Goal: Task Accomplishment & Management: Manage account settings

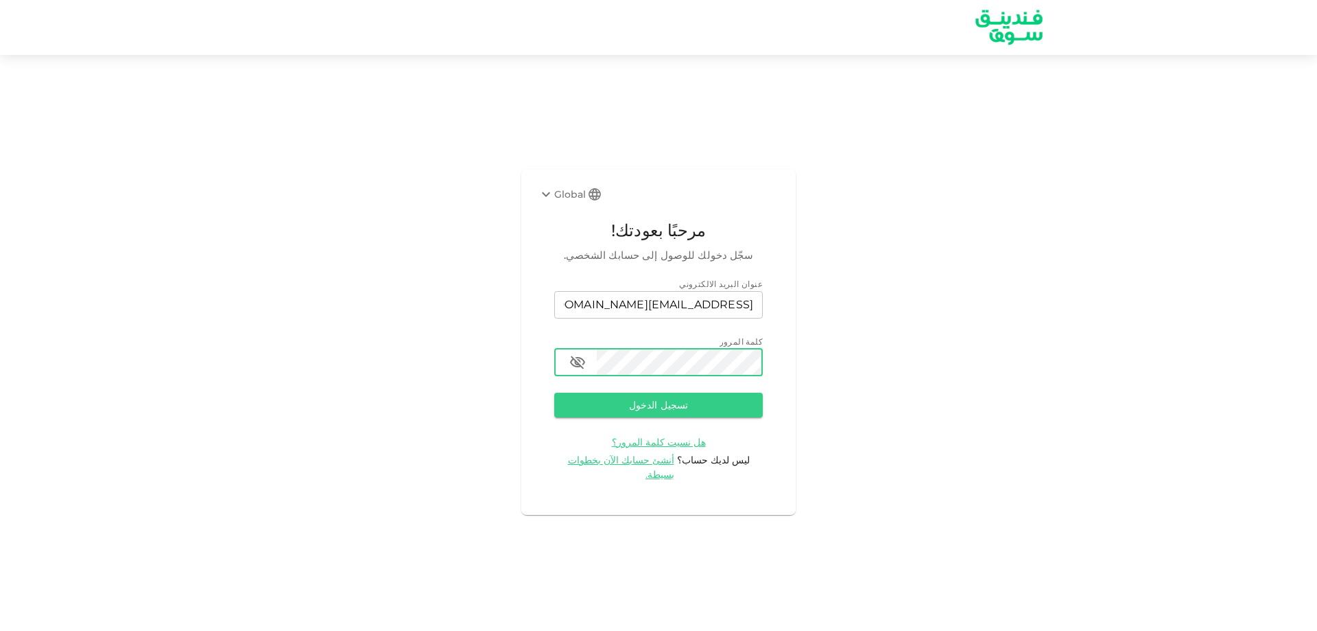
click at [554, 392] on button "تسجيل الدخول" at bounding box center [658, 404] width 209 height 25
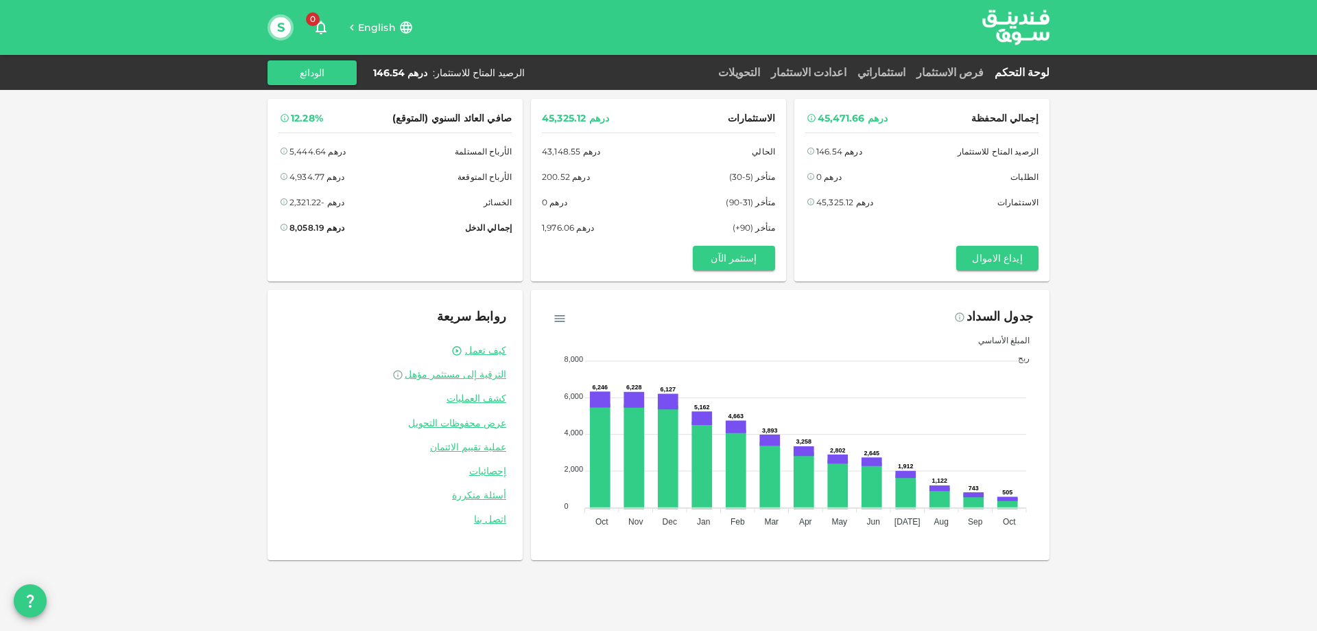
click at [380, 23] on span "English" at bounding box center [377, 27] width 38 height 12
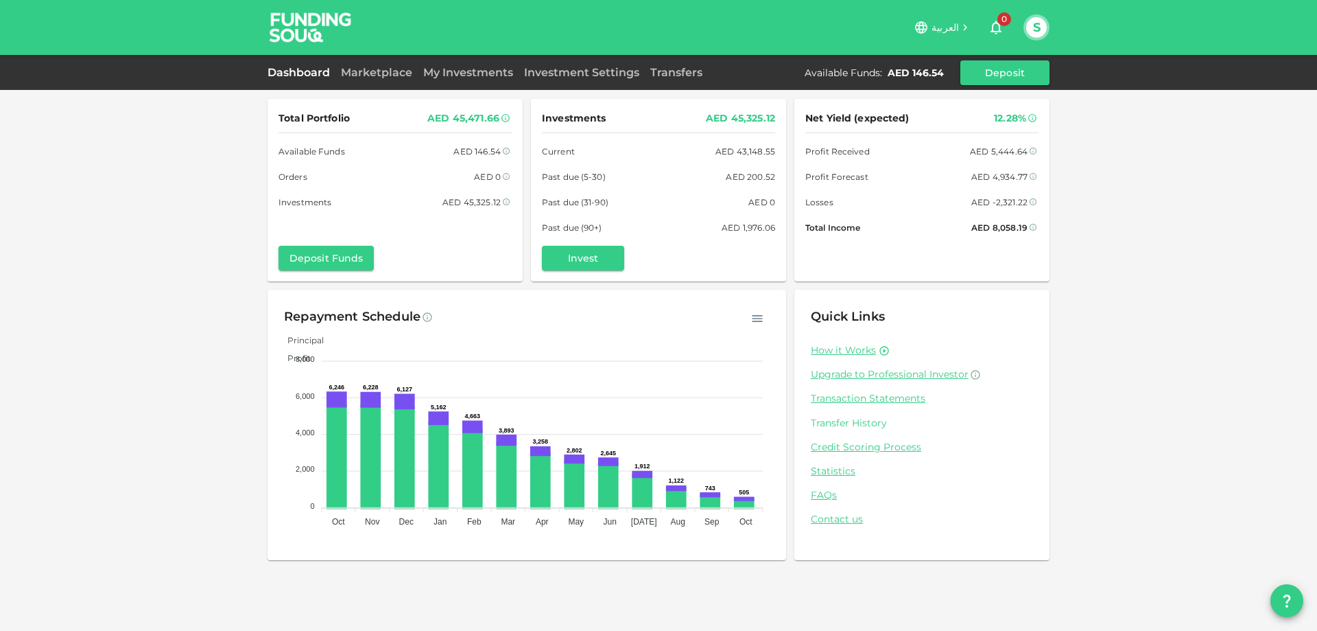
click at [835, 421] on link "Transfer History" at bounding box center [922, 422] width 222 height 13
